Goal: Task Accomplishment & Management: Manage account settings

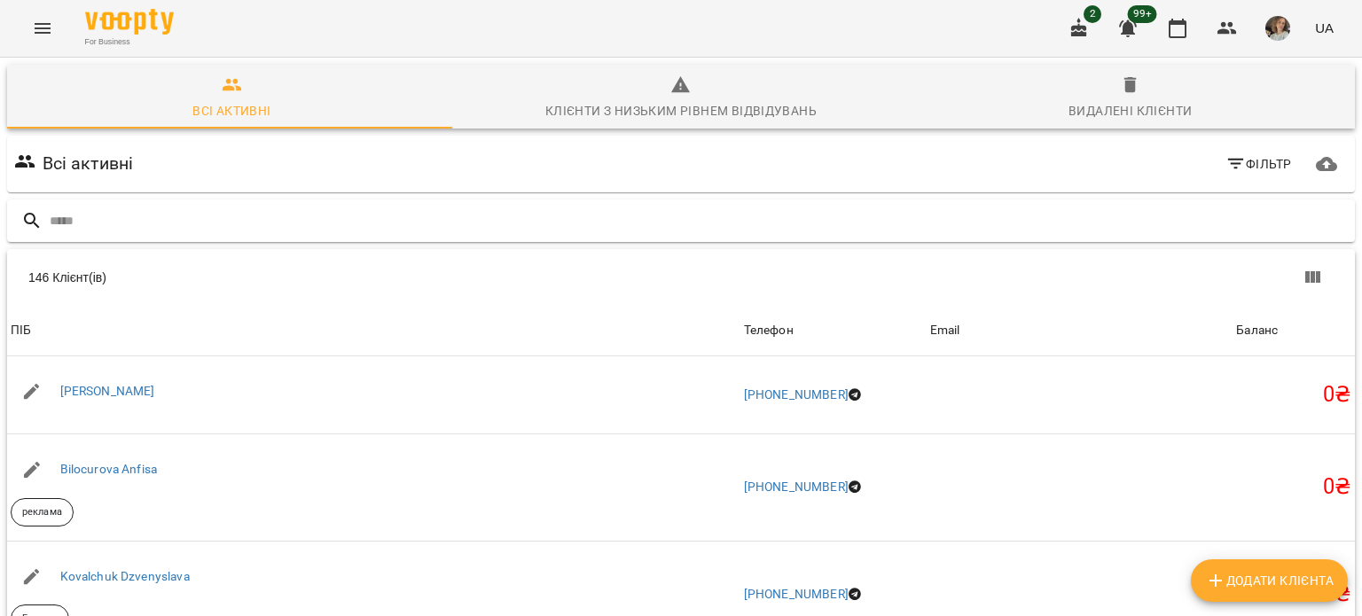
click at [180, 216] on input "text" at bounding box center [699, 221] width 1298 height 29
type input "**********"
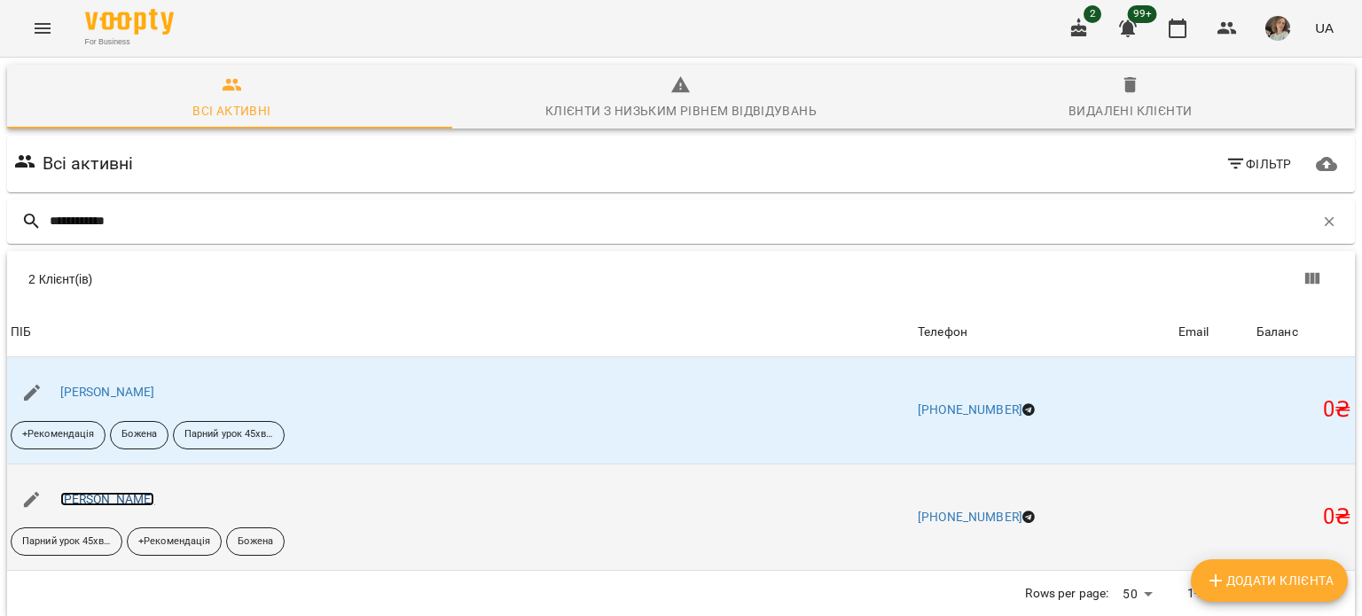
click at [124, 492] on link "[PERSON_NAME]" at bounding box center [107, 499] width 95 height 14
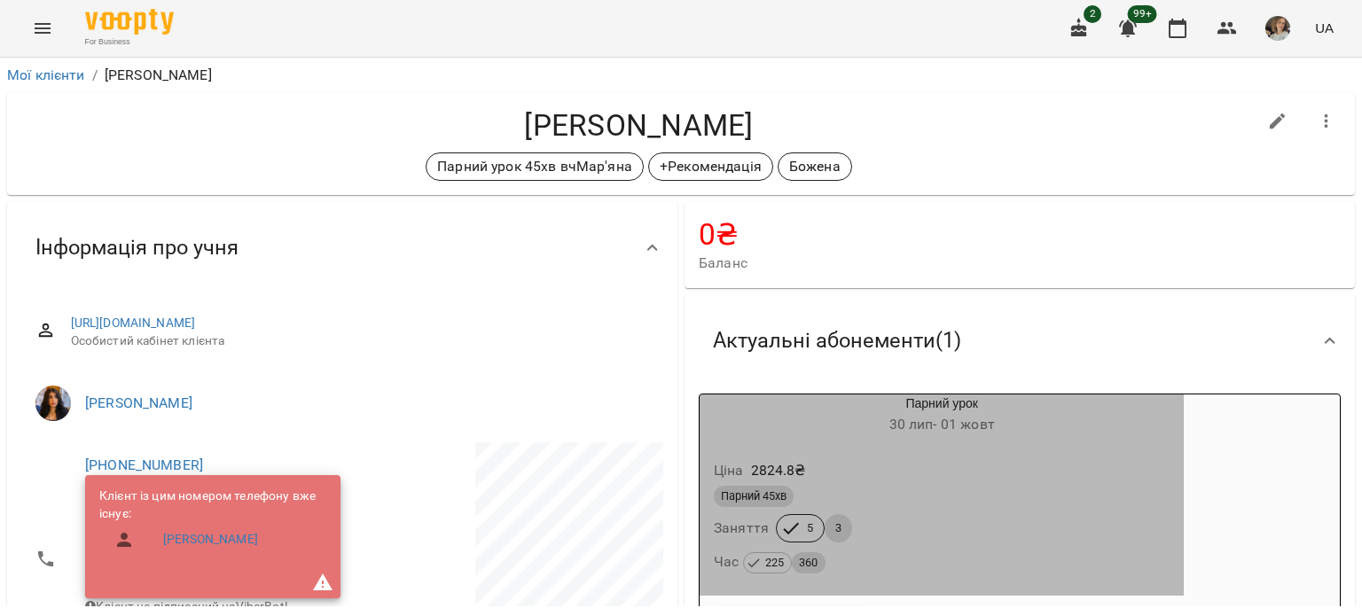
click at [829, 531] on span "3" at bounding box center [838, 528] width 27 height 16
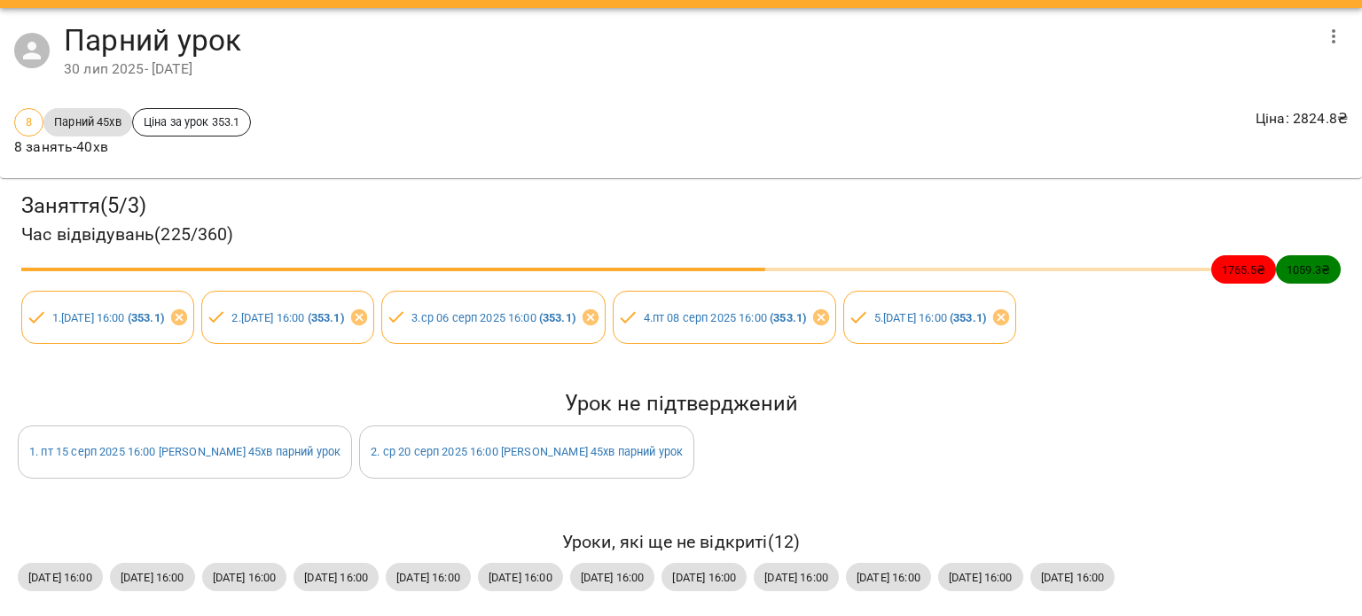
scroll to position [98, 0]
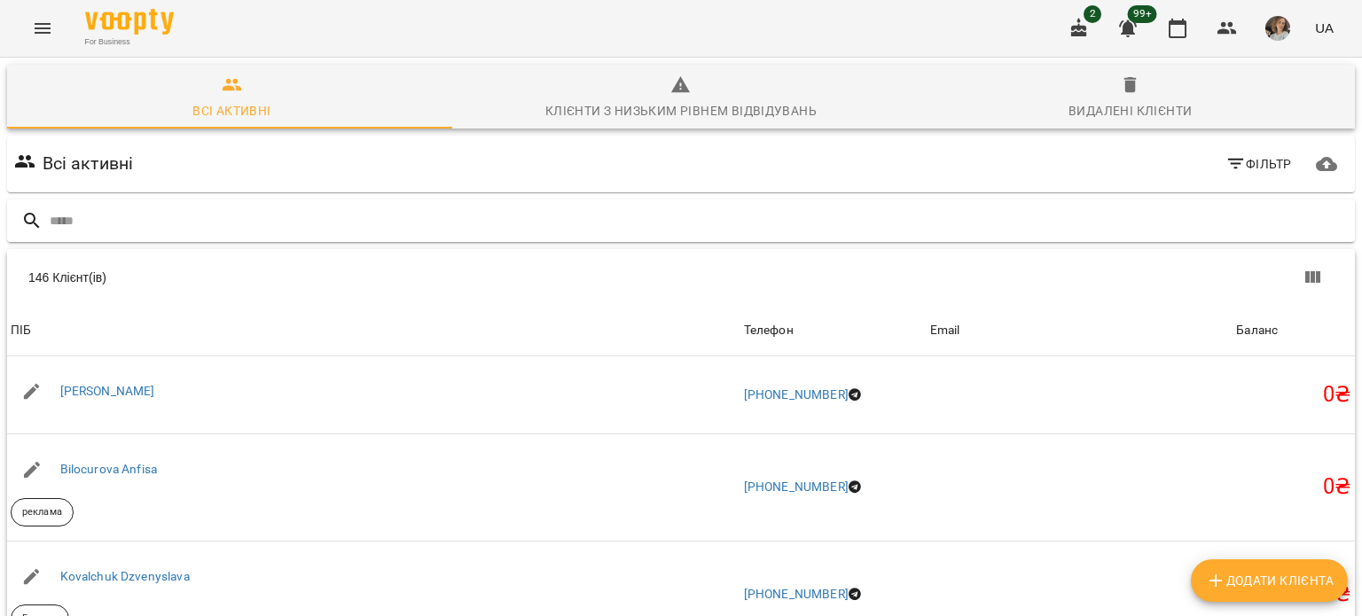
click at [252, 218] on input "text" at bounding box center [699, 221] width 1298 height 29
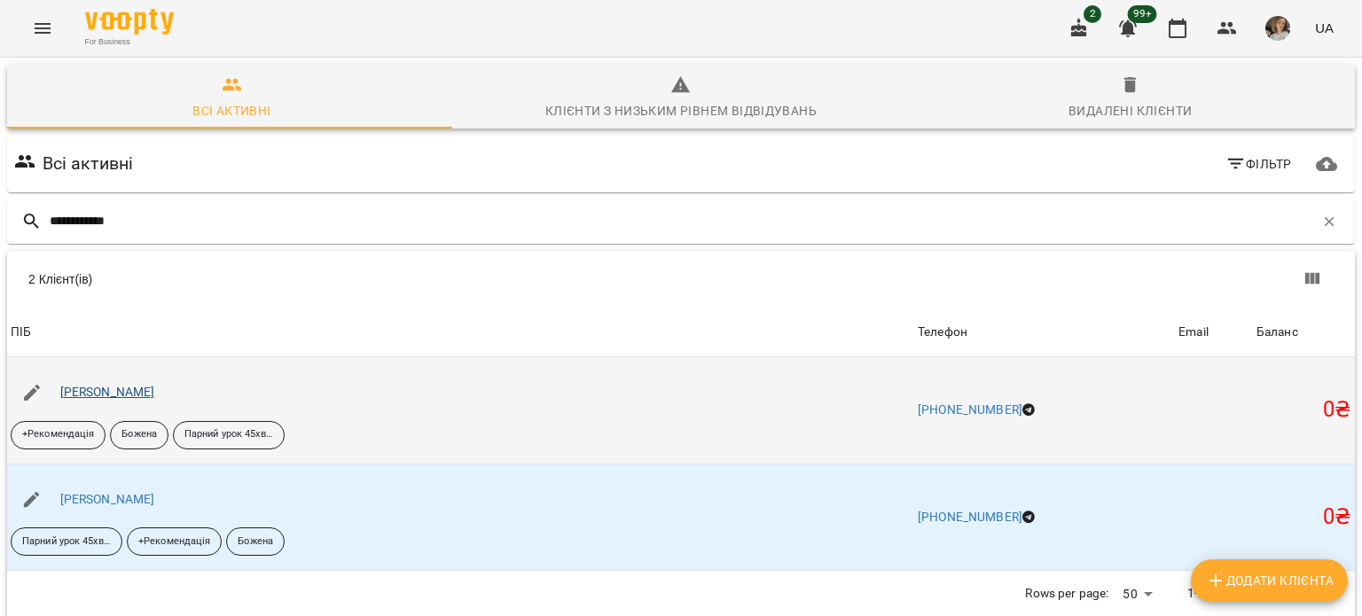
type input "**********"
click at [110, 395] on link "[PERSON_NAME]" at bounding box center [107, 392] width 95 height 14
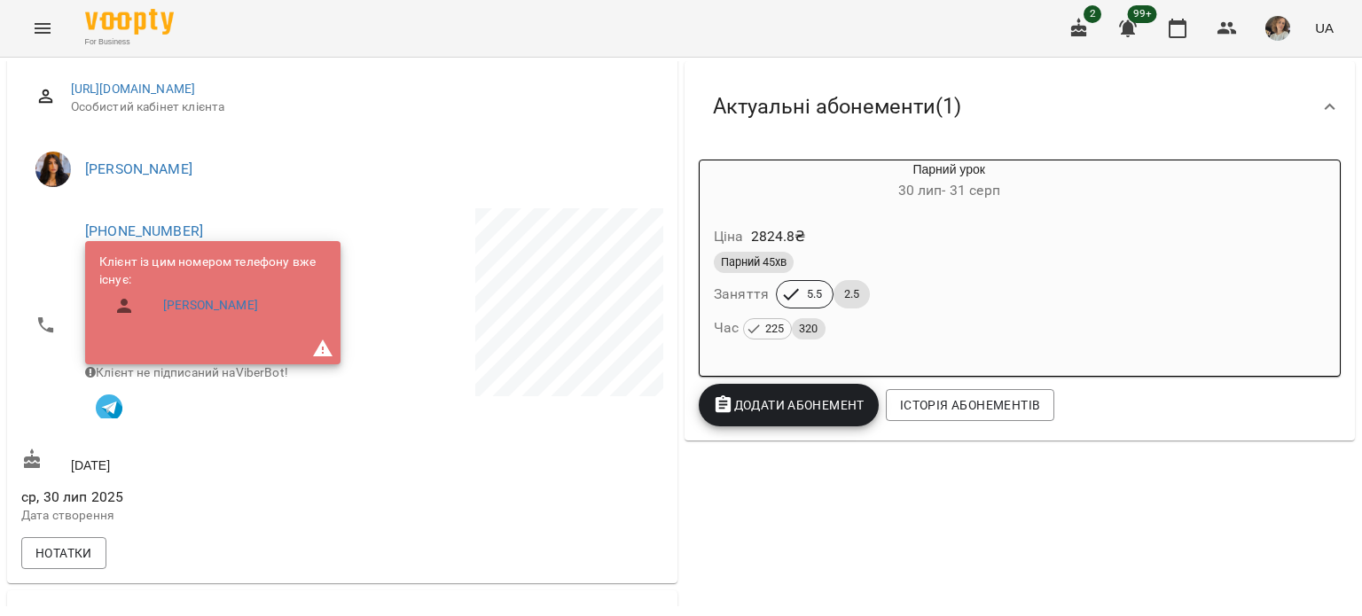
scroll to position [266, 0]
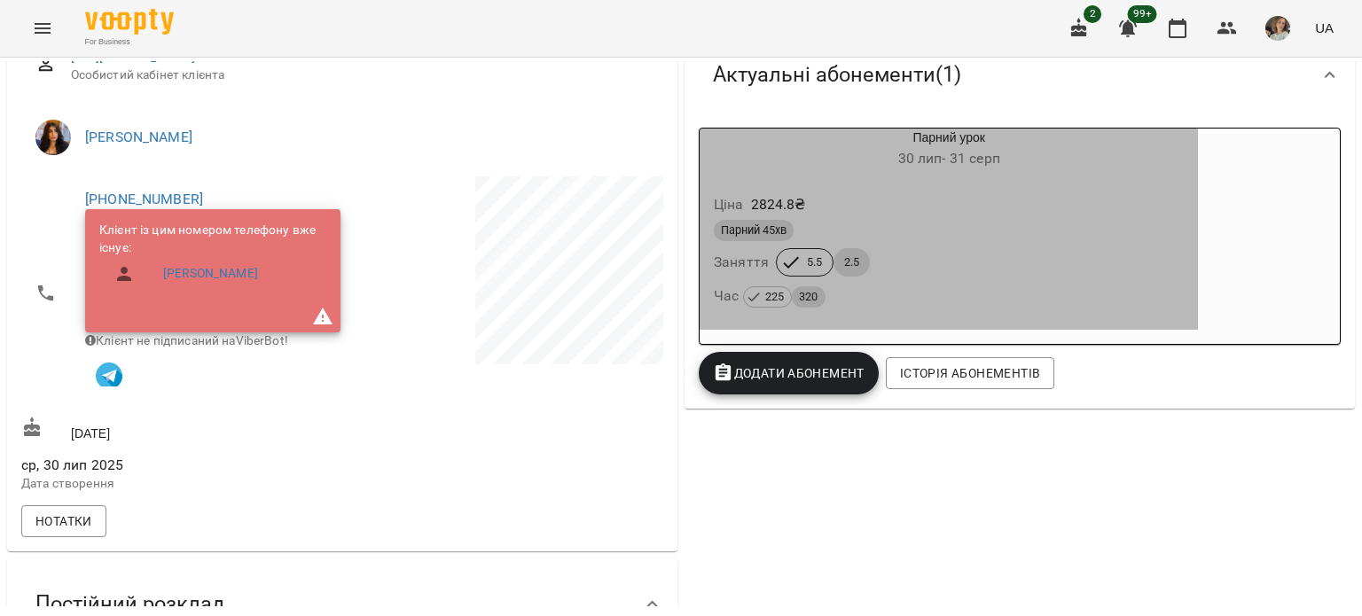
click at [841, 269] on span "2.5" at bounding box center [851, 262] width 36 height 16
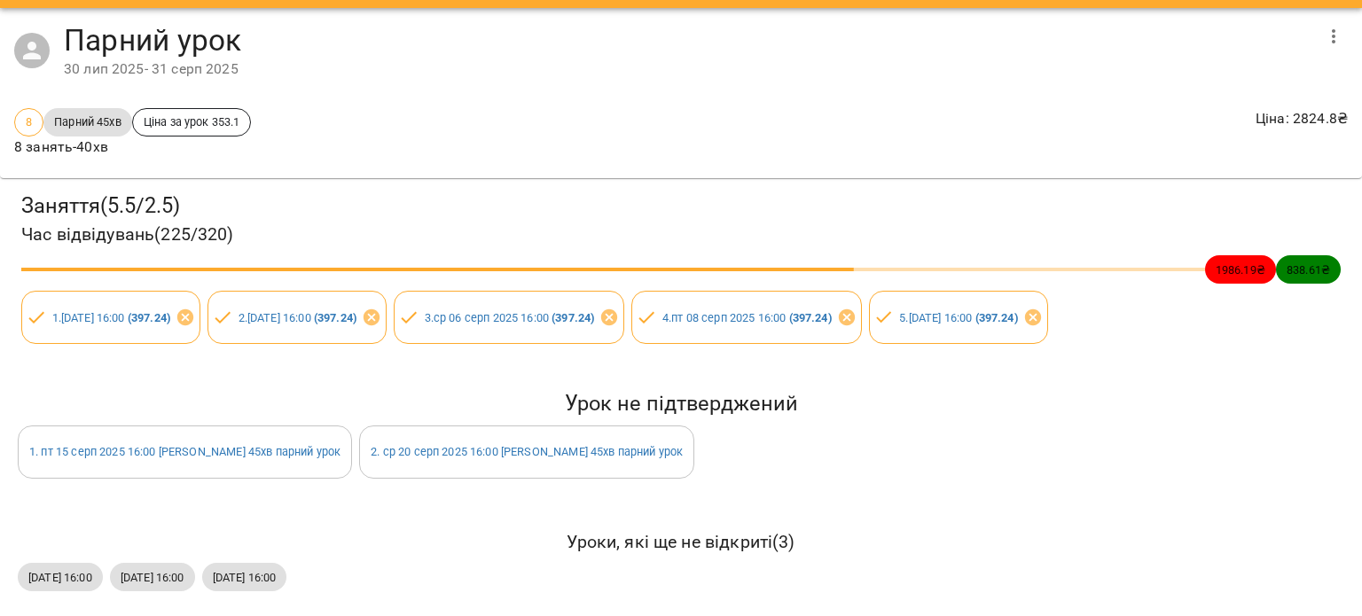
scroll to position [0, 0]
